Goal: Check status: Check status

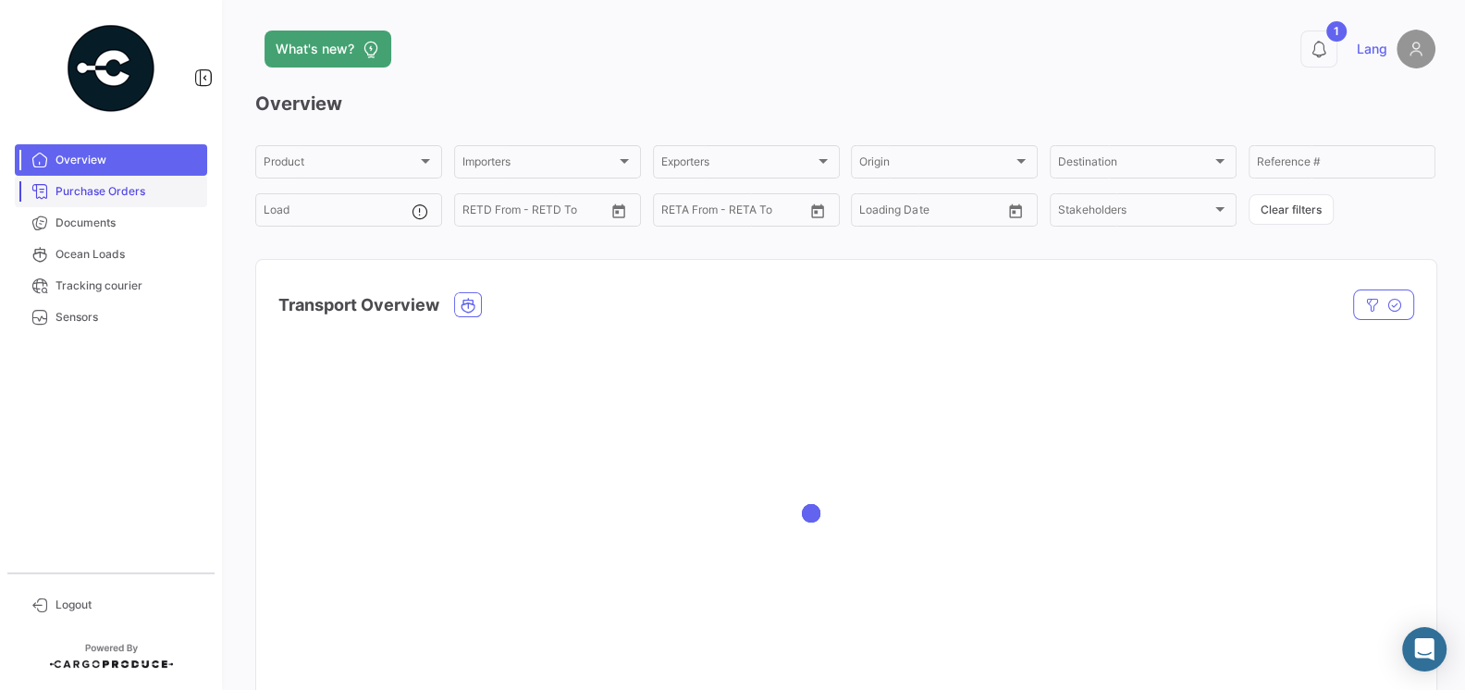
click at [73, 194] on span "Purchase Orders" at bounding box center [127, 191] width 144 height 17
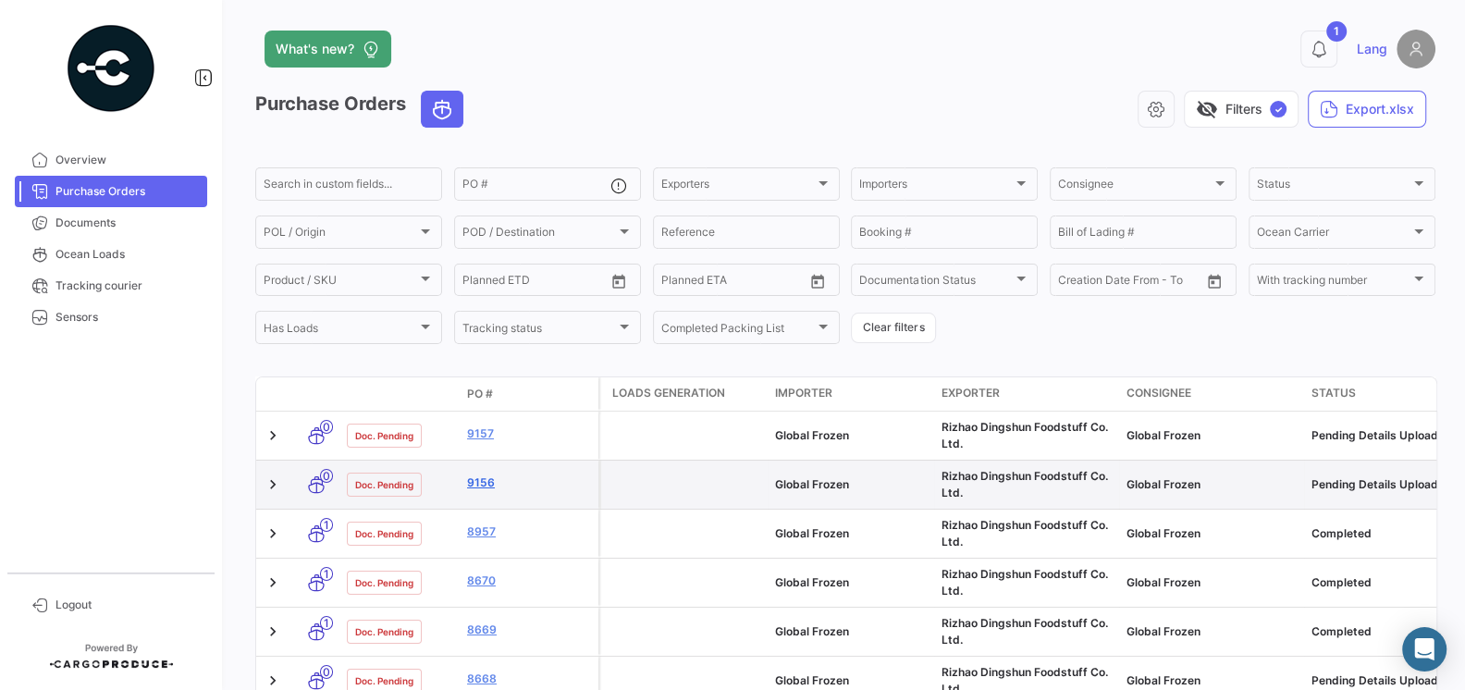
click at [484, 487] on link "9156" at bounding box center [529, 482] width 124 height 17
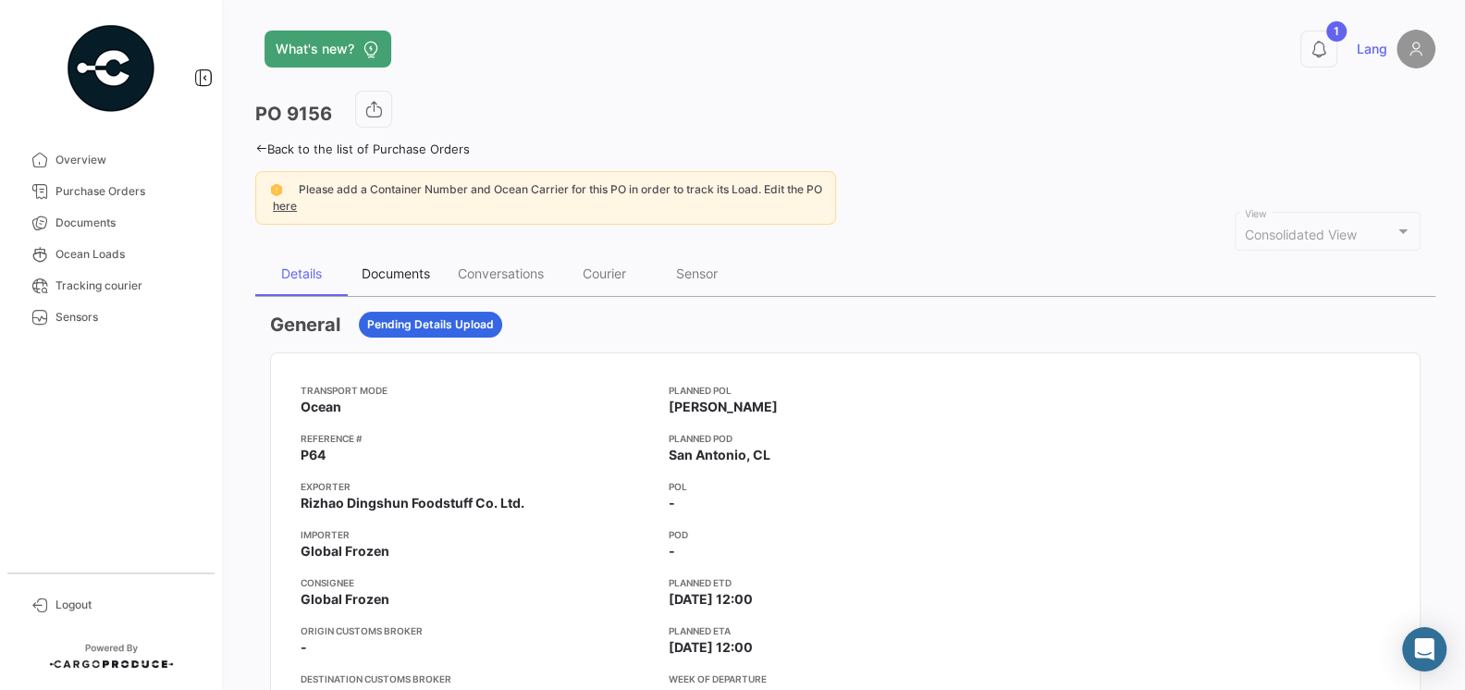
click at [399, 277] on div "Documents" at bounding box center [396, 273] width 68 height 16
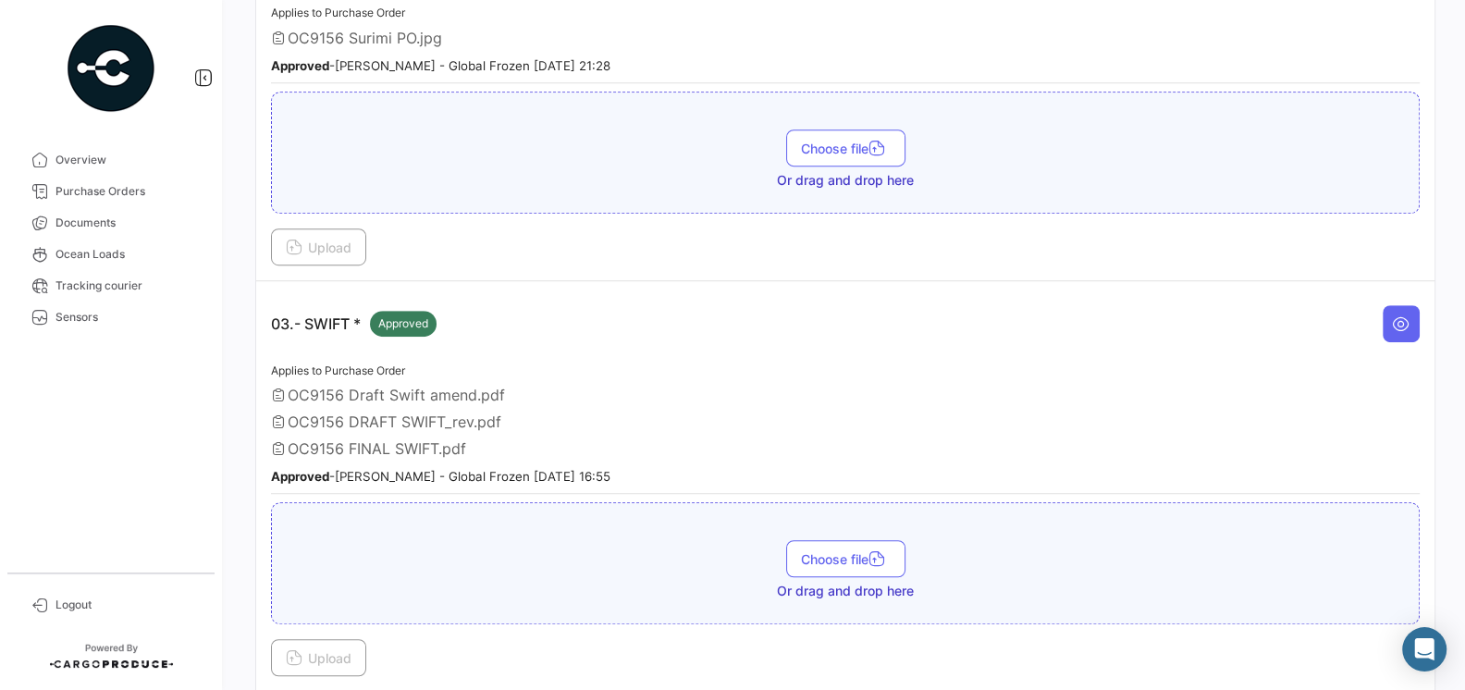
scroll to position [842, 0]
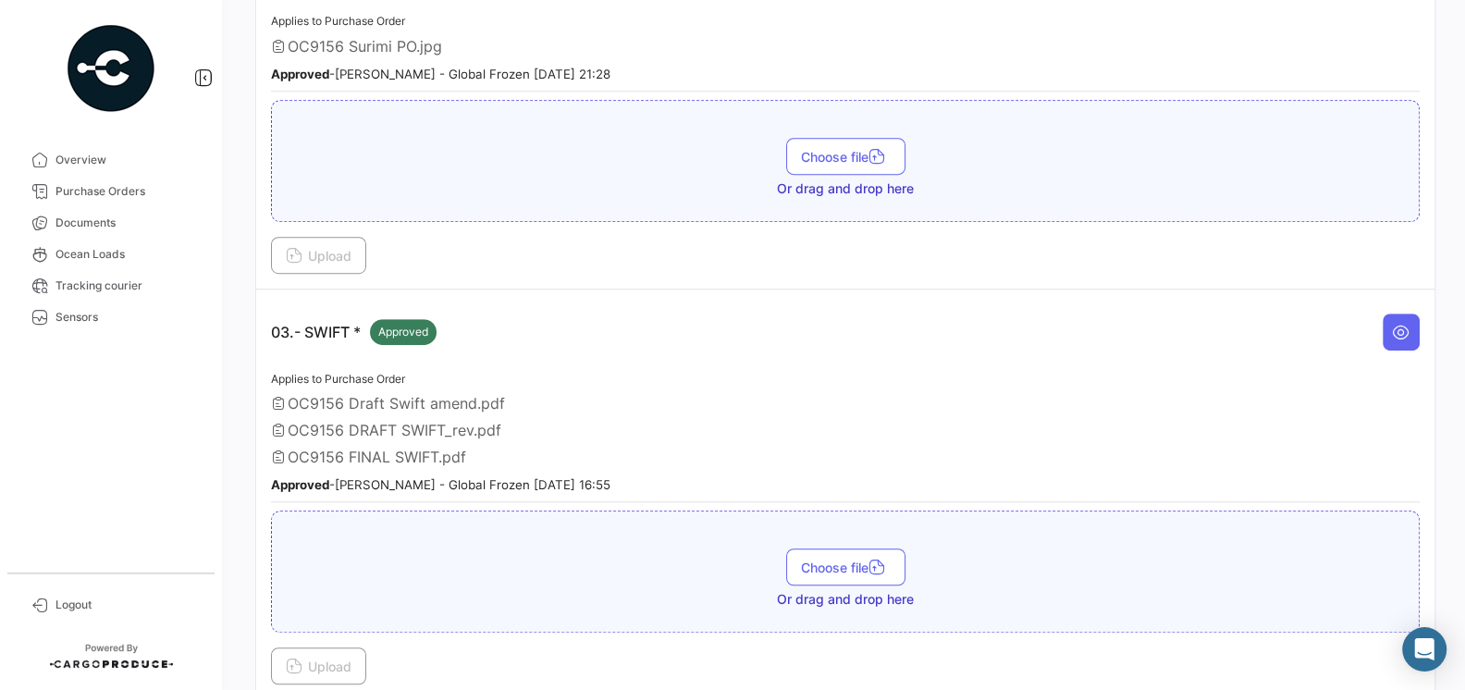
click at [404, 451] on span "OC9156 FINAL SWIFT.pdf" at bounding box center [377, 456] width 178 height 18
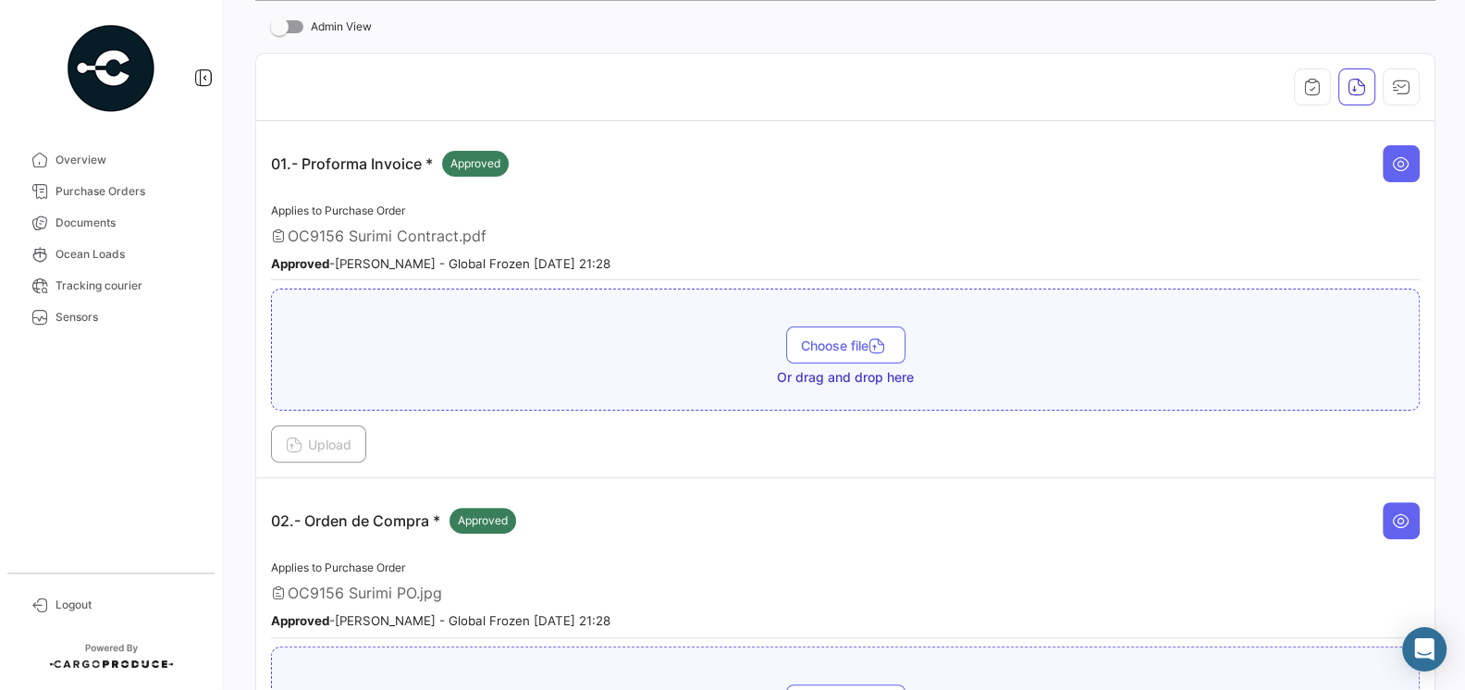
scroll to position [0, 0]
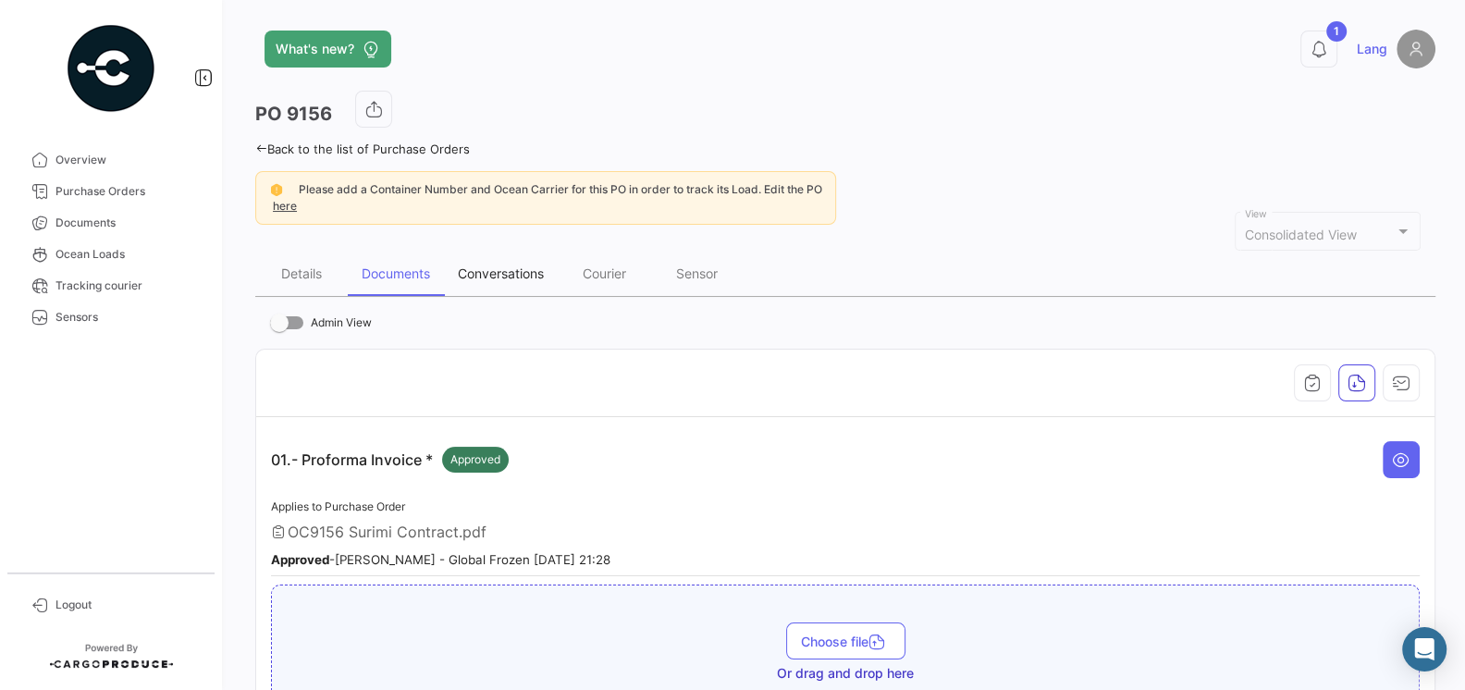
click at [495, 269] on div "Conversations" at bounding box center [501, 273] width 86 height 16
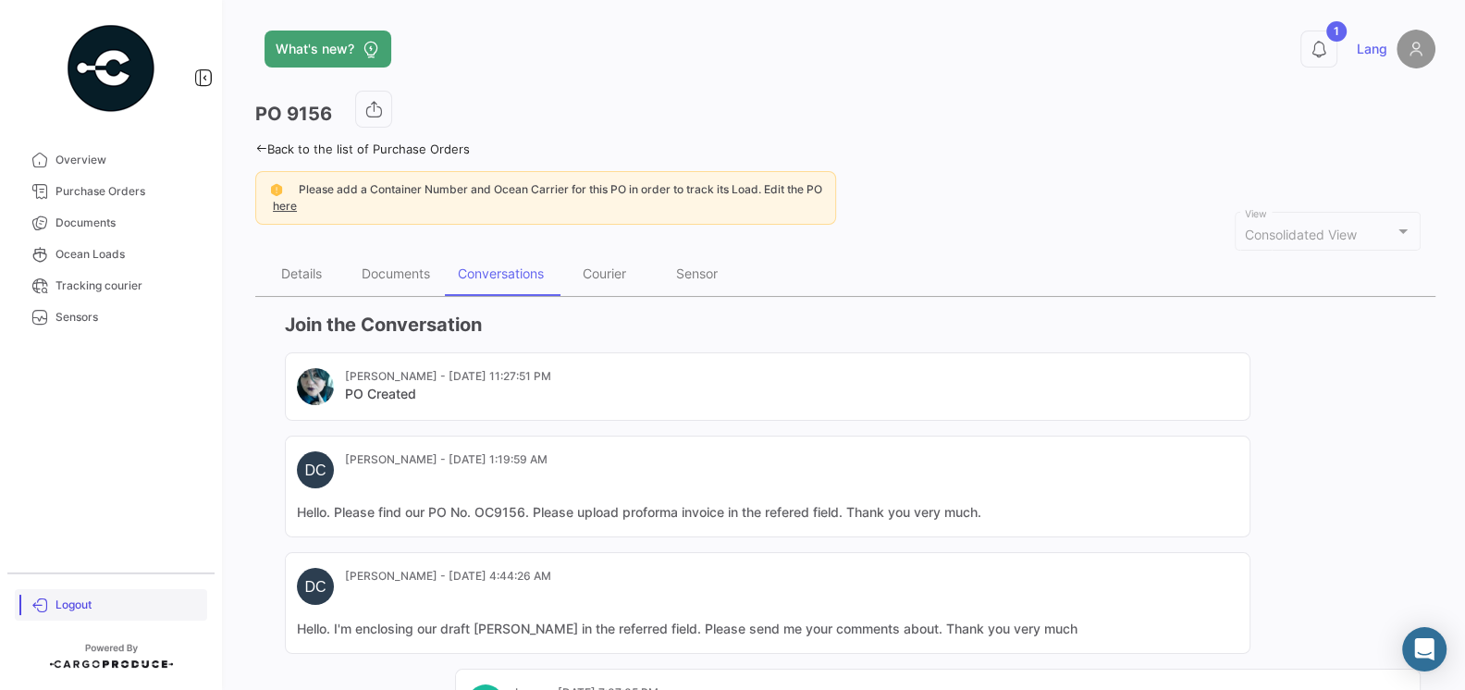
click at [64, 602] on span "Logout" at bounding box center [127, 604] width 144 height 17
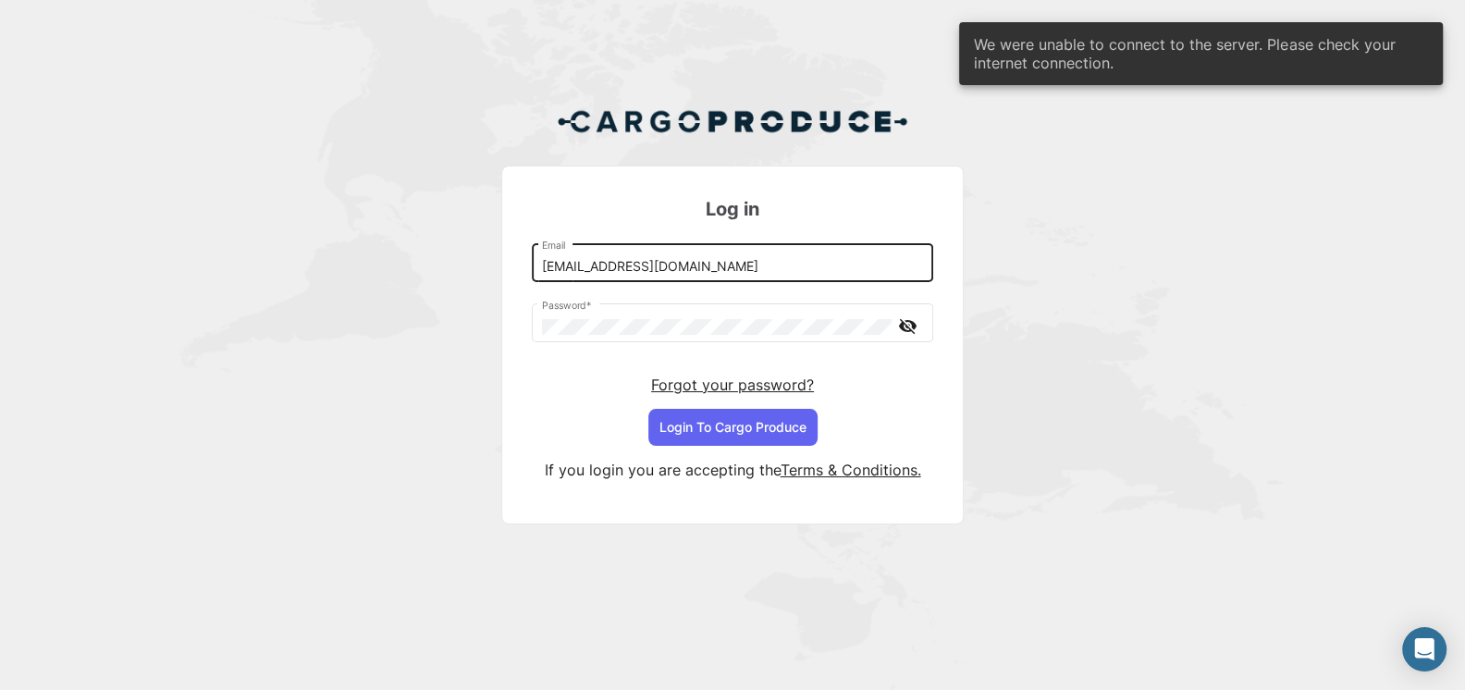
click at [636, 275] on input "[EMAIL_ADDRESS][DOMAIN_NAME]" at bounding box center [733, 267] width 382 height 16
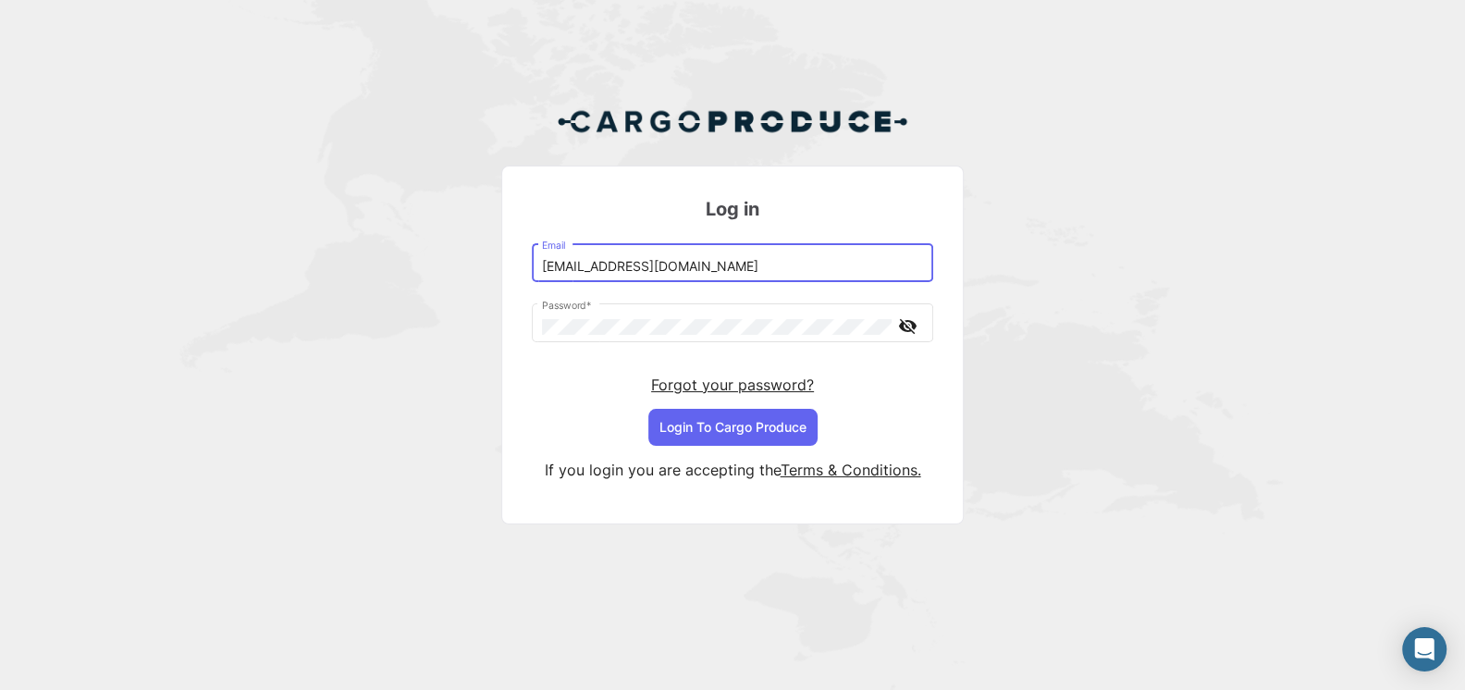
type input "[EMAIL_ADDRESS][DOMAIN_NAME]"
click at [725, 430] on button "Login To Cargo Produce" at bounding box center [732, 427] width 169 height 37
